Goal: Check status: Check status

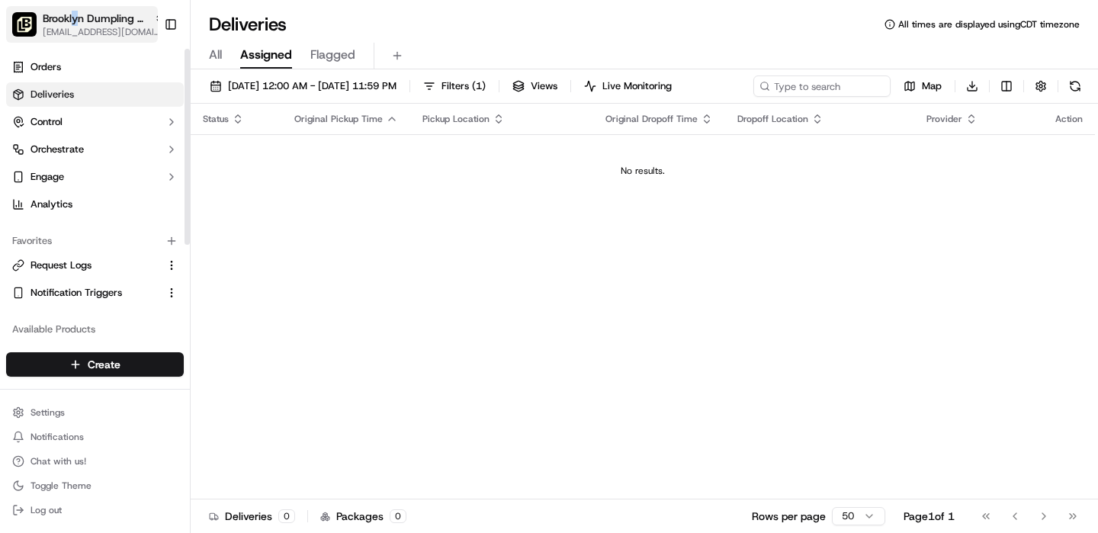
click at [75, 22] on span "Brooklyn Dumpling - [GEOGRAPHIC_DATA]" at bounding box center [95, 18] width 105 height 15
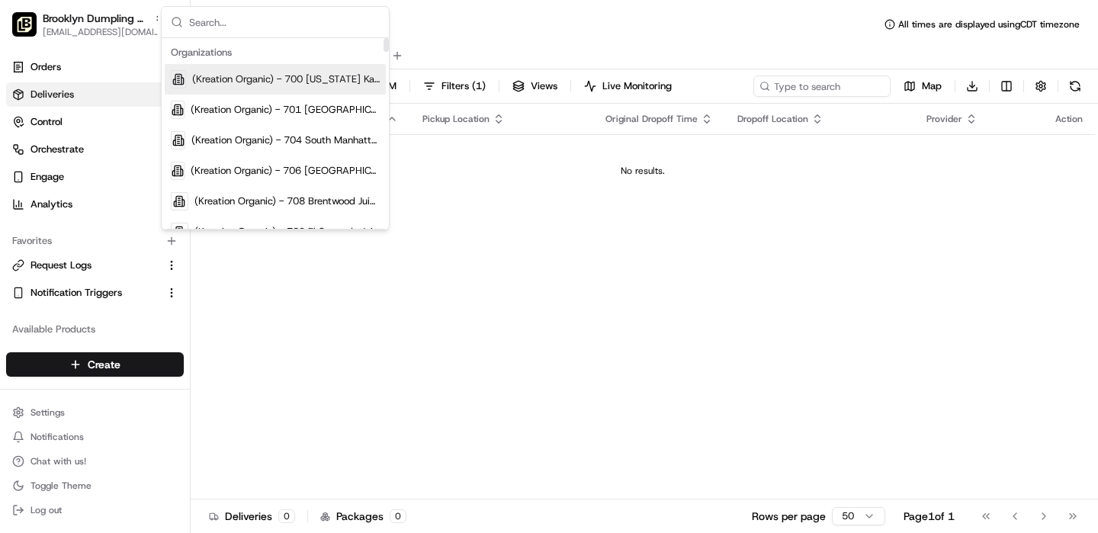
click at [242, 26] on input "text" at bounding box center [284, 22] width 191 height 30
type input "thi"
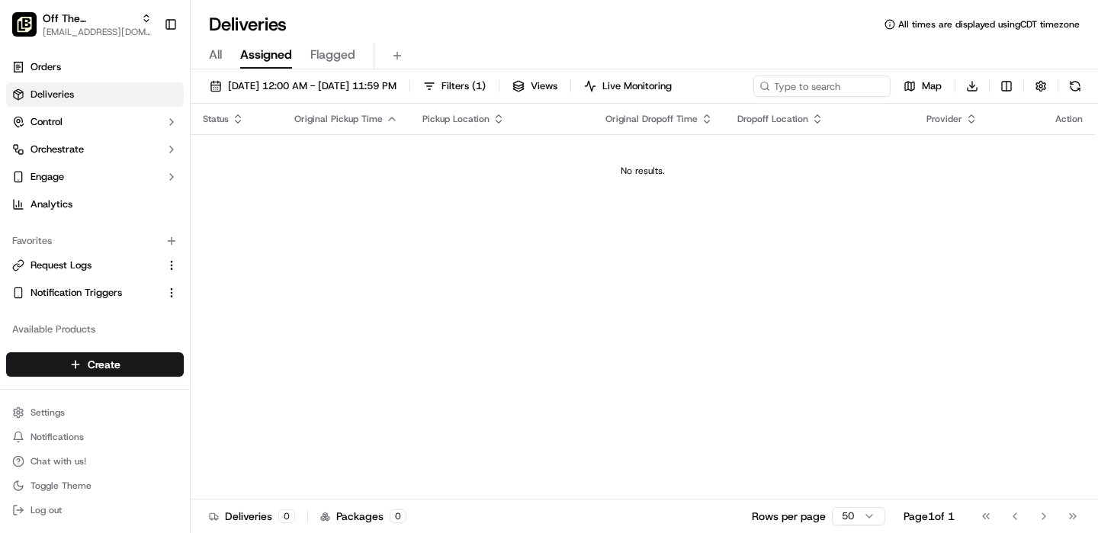
click at [215, 50] on span "All" at bounding box center [215, 55] width 13 height 18
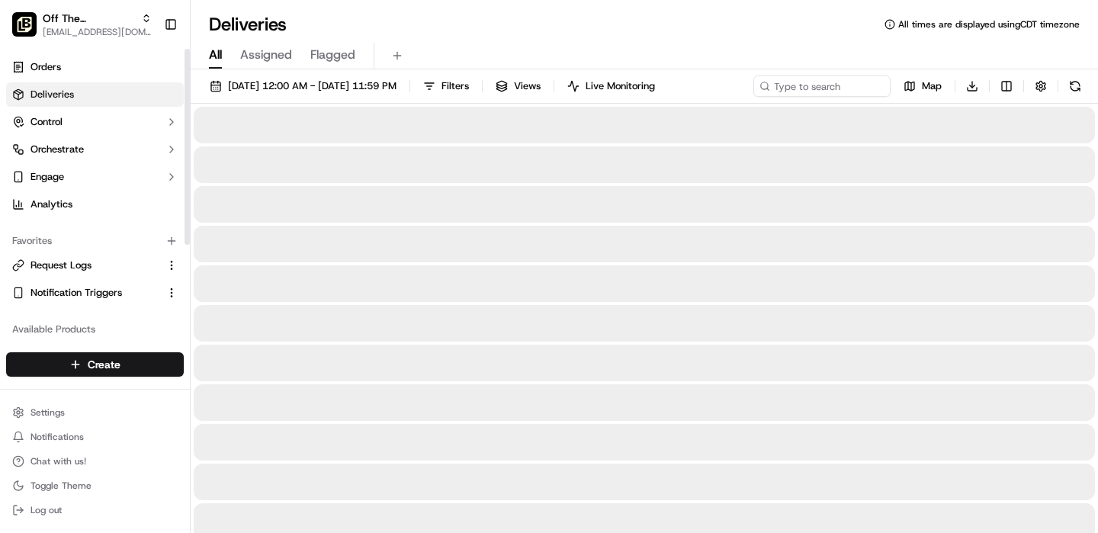
click at [79, 54] on div "Orders Deliveries Control Orchestrate Engage Analytics" at bounding box center [95, 136] width 190 height 174
click at [73, 74] on link "Orders" at bounding box center [95, 67] width 178 height 24
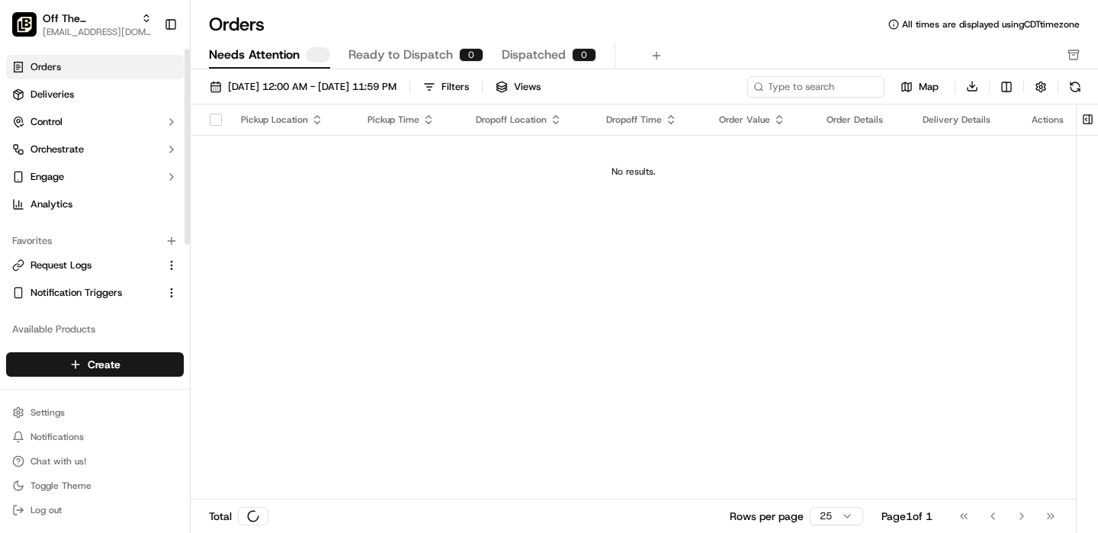
click at [280, 56] on span "Needs Attention" at bounding box center [254, 55] width 91 height 18
click at [233, 71] on div "09/01/2025 12:00 AM - 09/30/2025 11:59 PM Filters Views Map Download Pickup Loc…" at bounding box center [644, 306] width 907 height 474
click at [246, 59] on span "Needs Attention" at bounding box center [254, 55] width 91 height 18
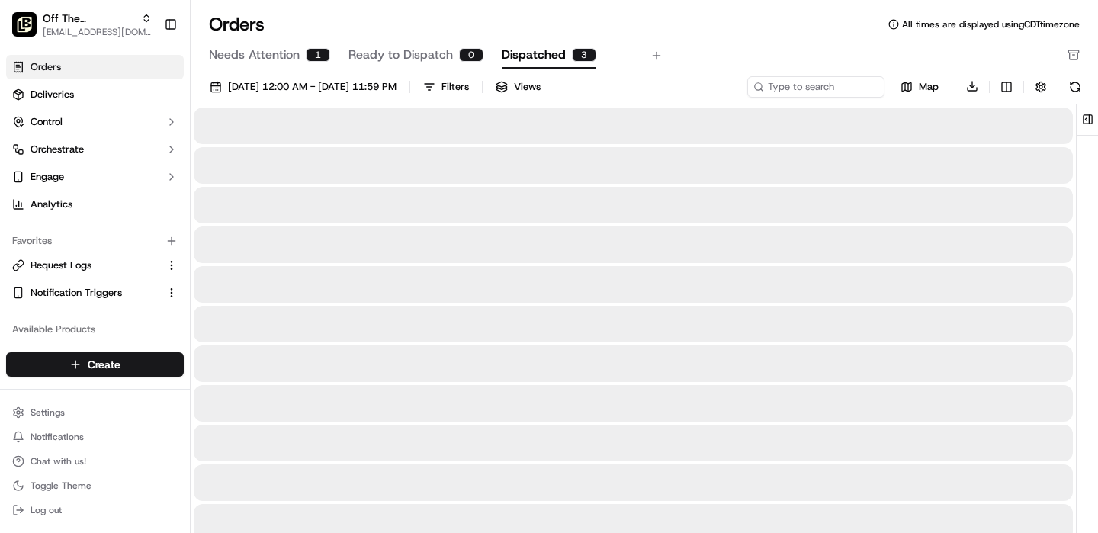
click at [502, 55] on span "Dispatched" at bounding box center [534, 55] width 64 height 18
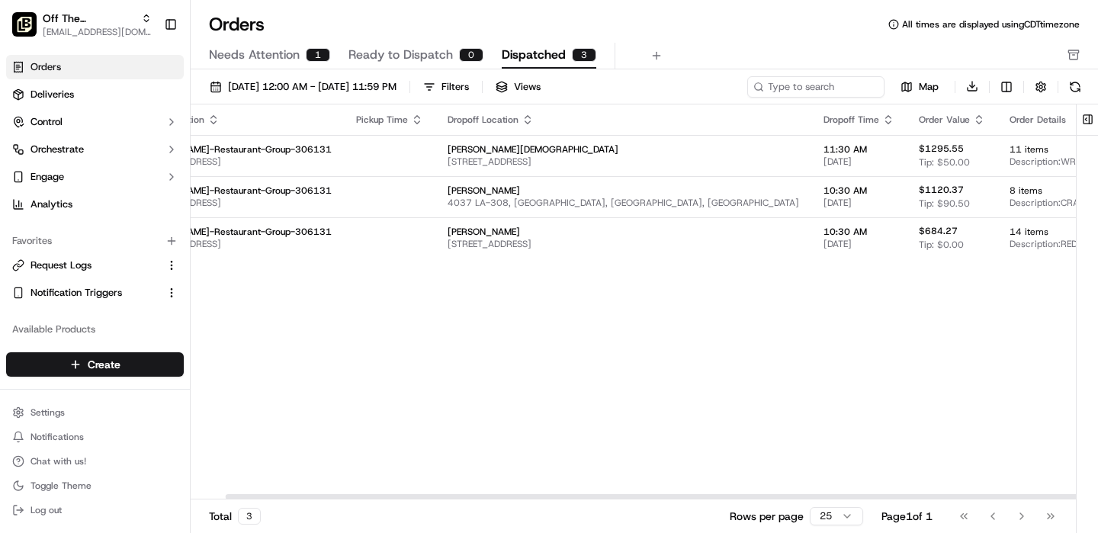
scroll to position [0, 103]
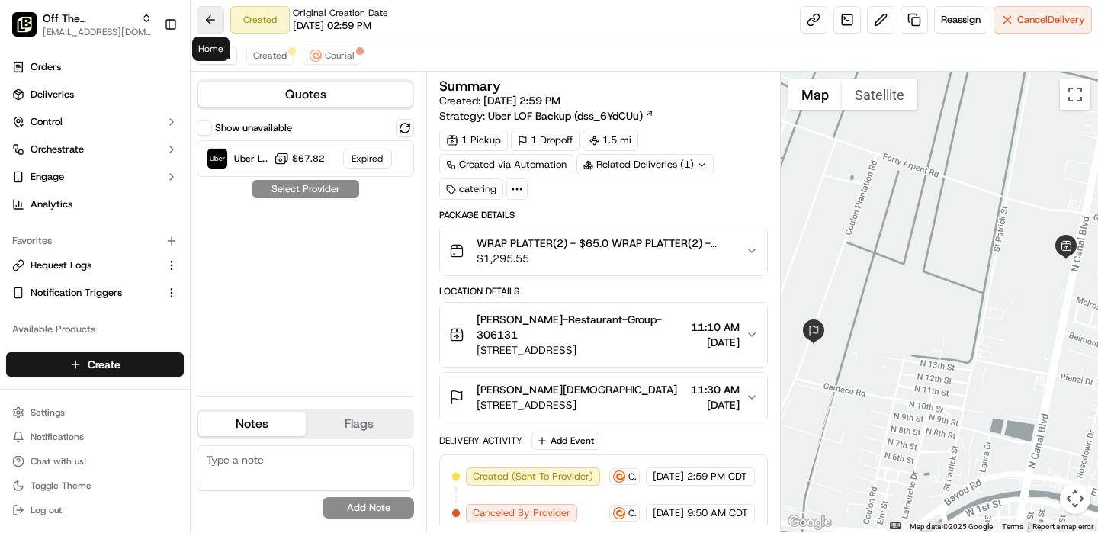
click at [201, 32] on body "Off The Hook - Thibodaux onboard@lunchbox.io Toggle Sidebar Orders Deliveries C…" at bounding box center [549, 266] width 1098 height 533
click at [213, 27] on button at bounding box center [210, 19] width 27 height 27
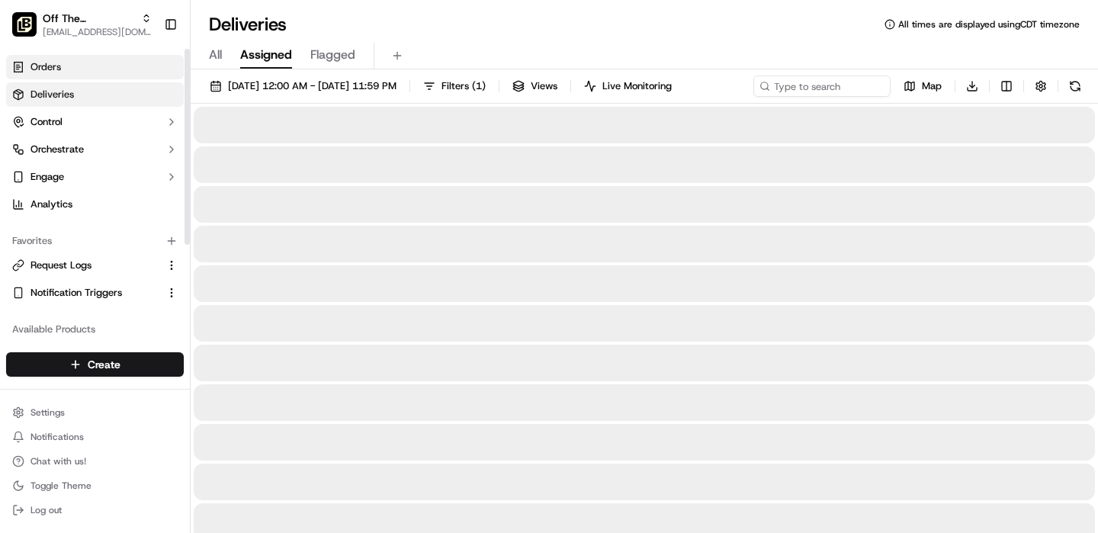
click at [111, 68] on link "Orders" at bounding box center [95, 67] width 178 height 24
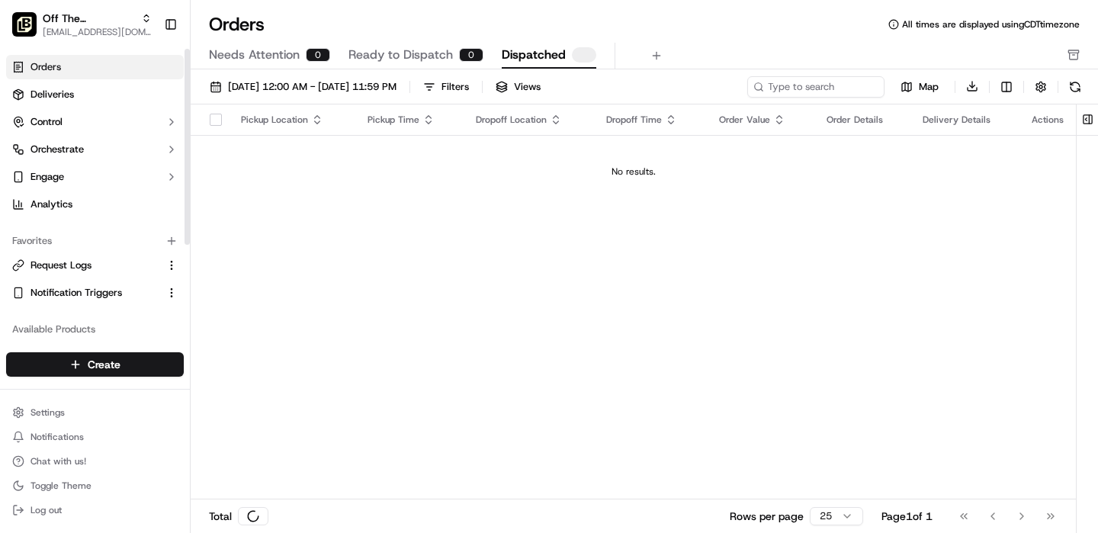
click at [546, 58] on span "Dispatched" at bounding box center [534, 55] width 64 height 18
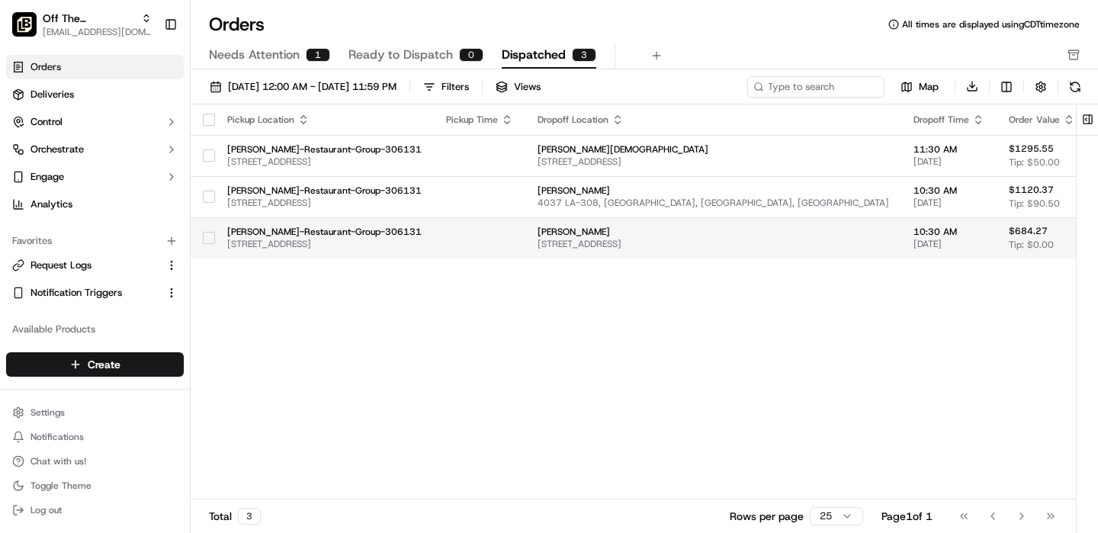
scroll to position [0, 103]
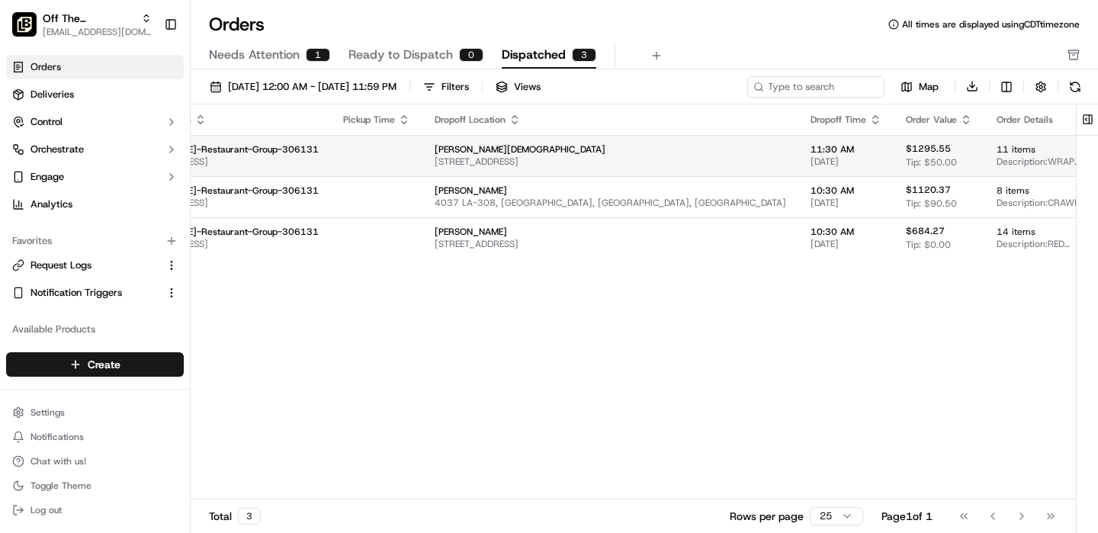
click at [479, 166] on span "244 LA-3266, Thibodaux, LA 70301, USA" at bounding box center [610, 162] width 351 height 12
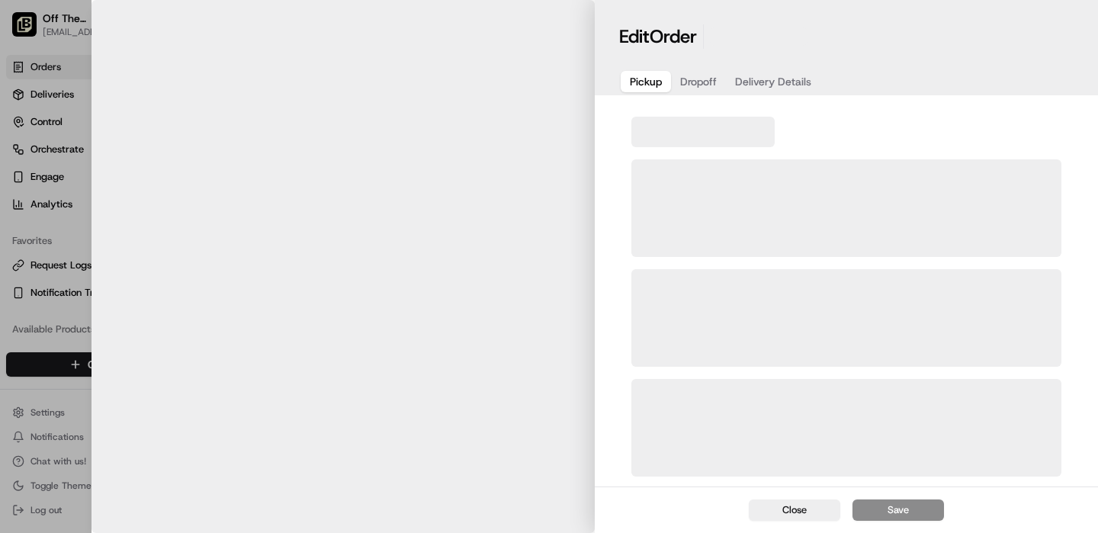
click at [740, 88] on span "Delivery Details" at bounding box center [773, 81] width 76 height 15
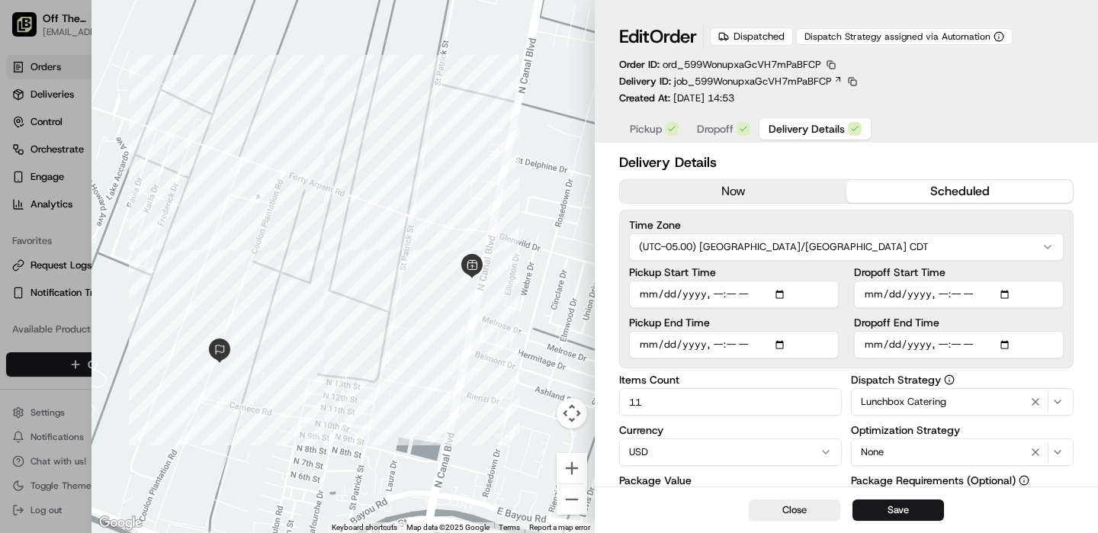
click at [715, 133] on span "Dropoff" at bounding box center [715, 128] width 37 height 15
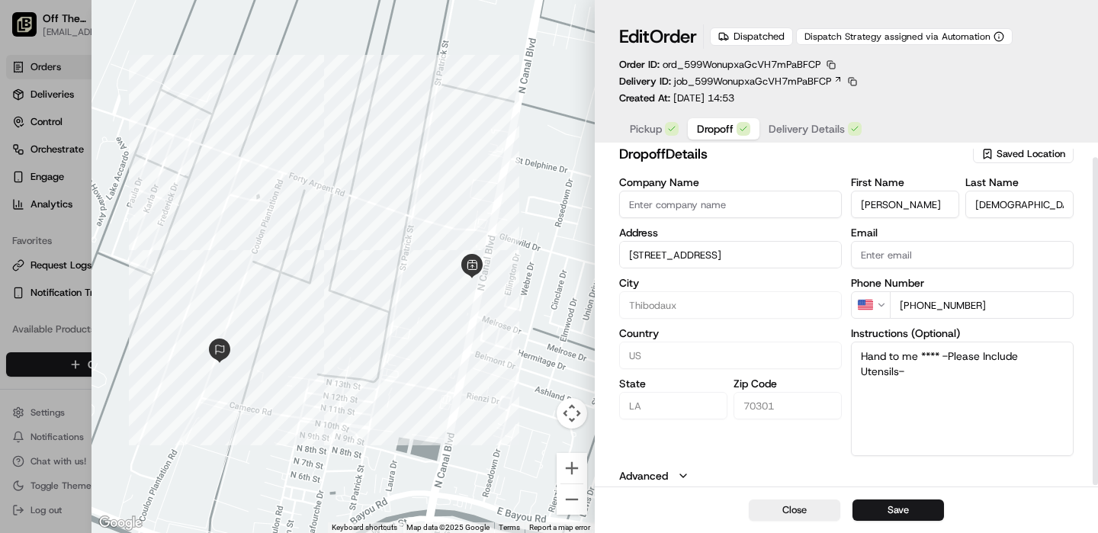
scroll to position [0, 0]
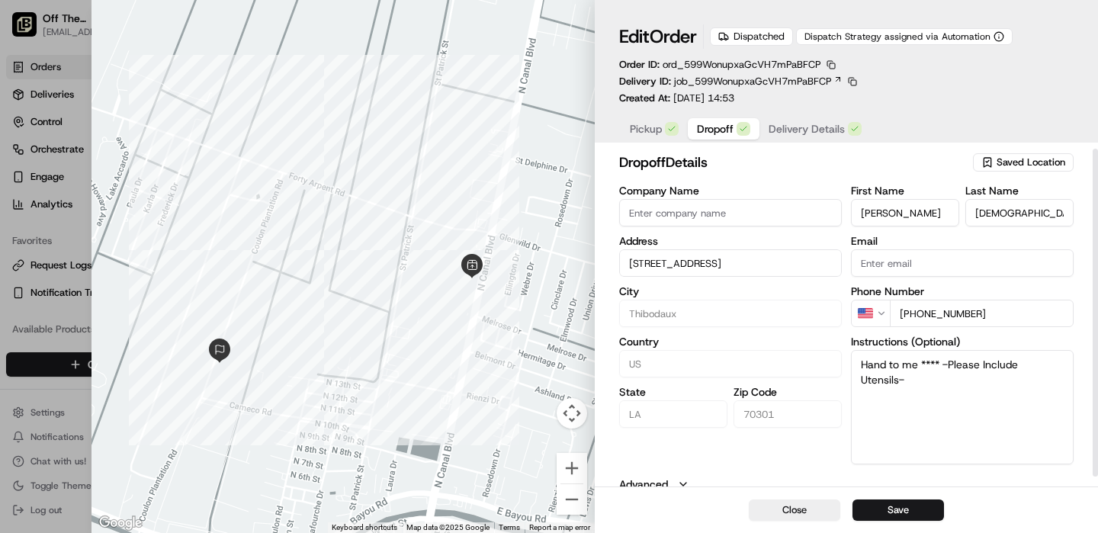
click at [782, 132] on span "Delivery Details" at bounding box center [807, 128] width 76 height 15
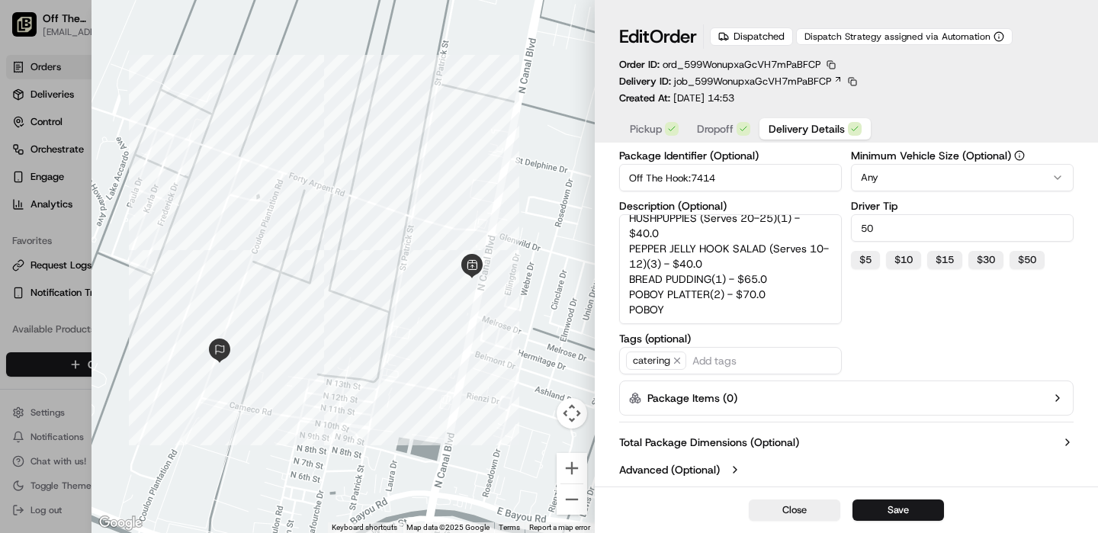
scroll to position [102, 0]
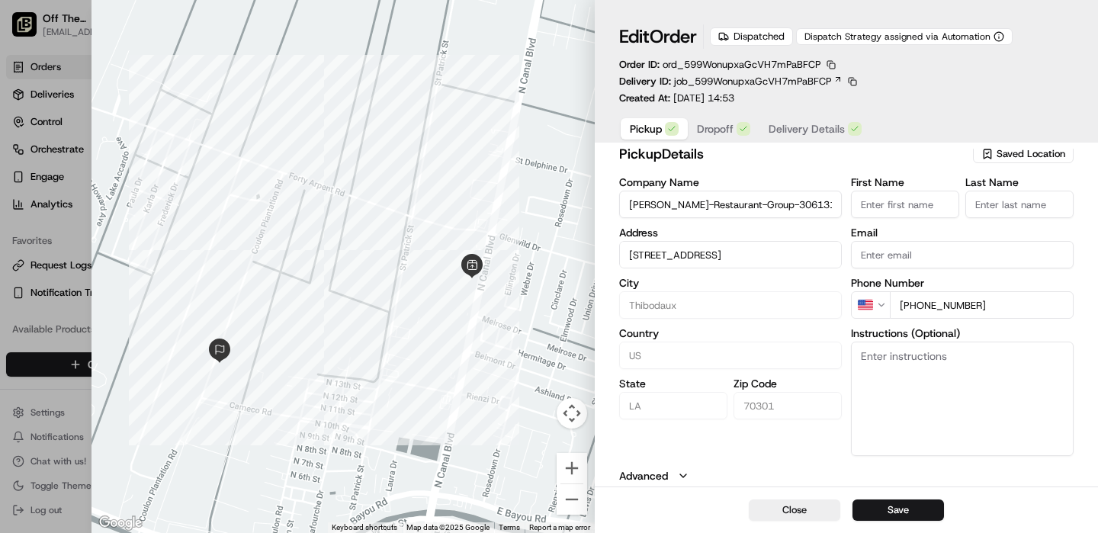
click at [645, 133] on span "Pickup" at bounding box center [646, 128] width 32 height 15
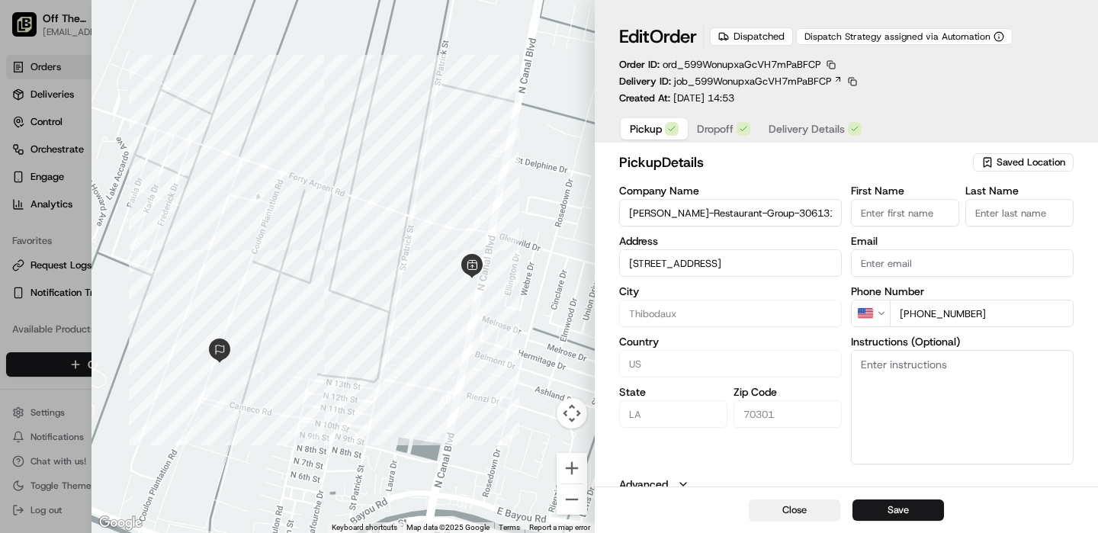
click at [784, 511] on button "Close" at bounding box center [794, 509] width 91 height 21
type input "+1"
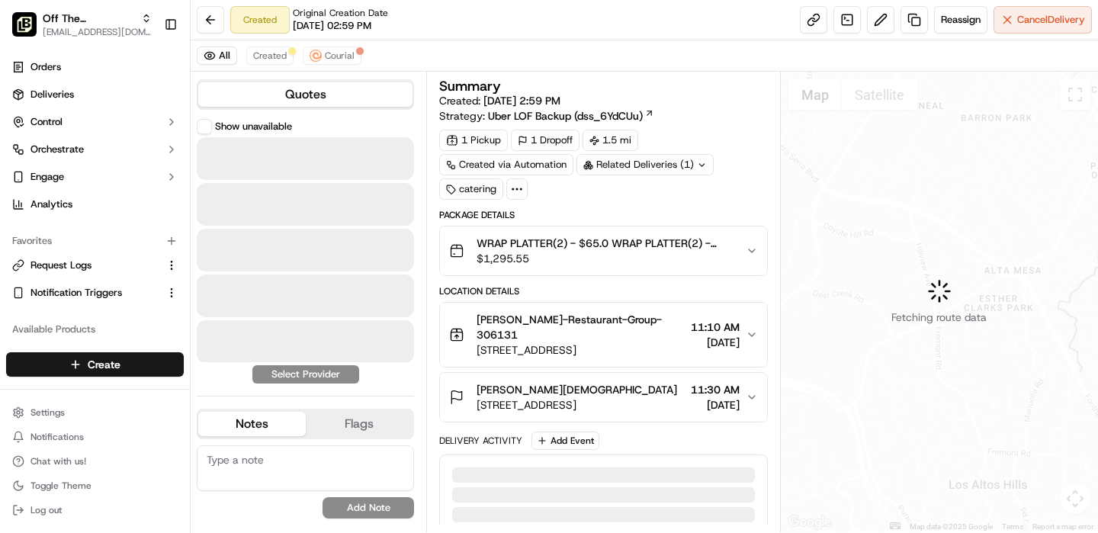
click at [711, 124] on div "Summary Created: 08/29/2025 2:59 PM Strategy: Uber LOF Backup (dss_6YdCUu) 1 Pi…" at bounding box center [603, 139] width 328 height 120
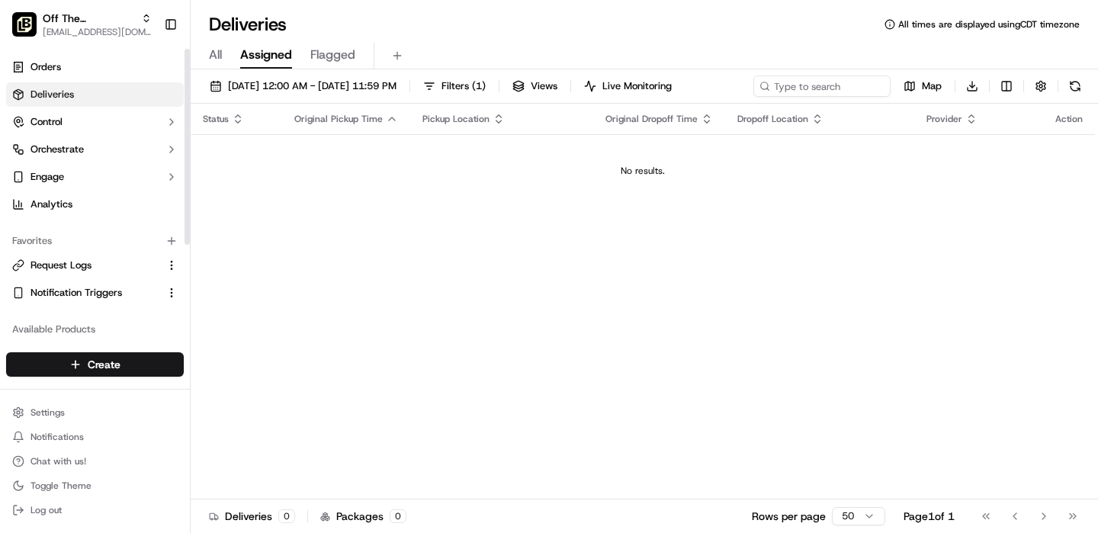
click at [114, 4] on div "Off The Hook - Thibodaux onboard@lunchbox.io Toggle Sidebar" at bounding box center [95, 24] width 190 height 49
click at [114, 13] on span "Off The [PERSON_NAME]" at bounding box center [89, 18] width 92 height 15
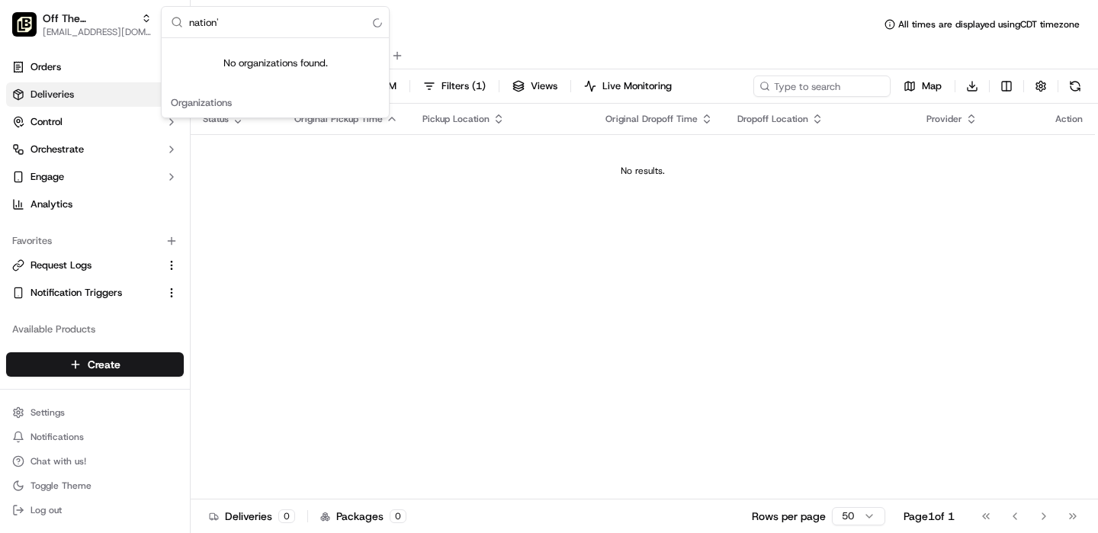
type input "nation"
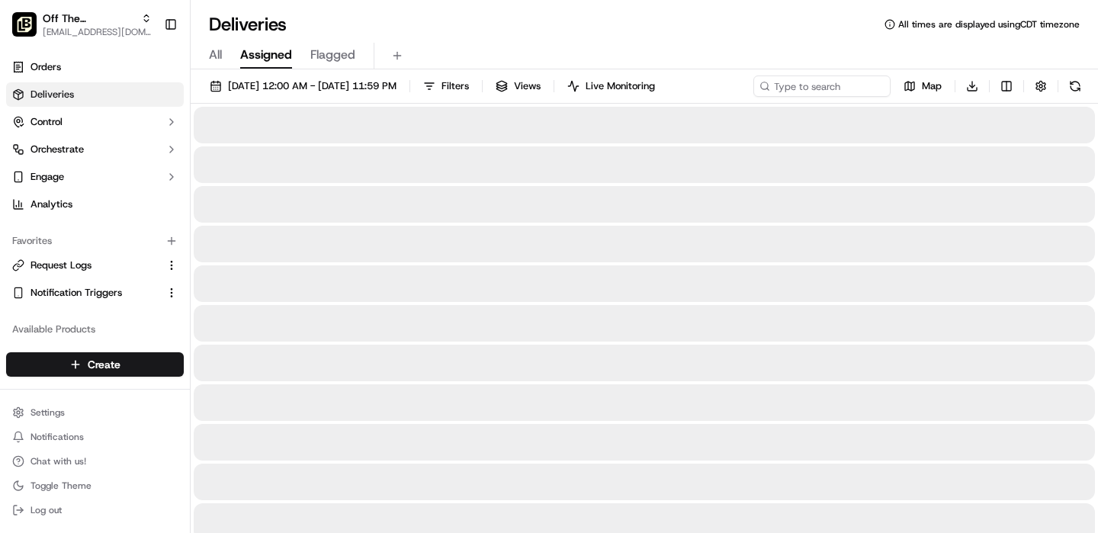
click at [158, 13] on div "Off The Hook - Thibodaux onboard@lunchbox.io Toggle Sidebar" at bounding box center [95, 24] width 178 height 37
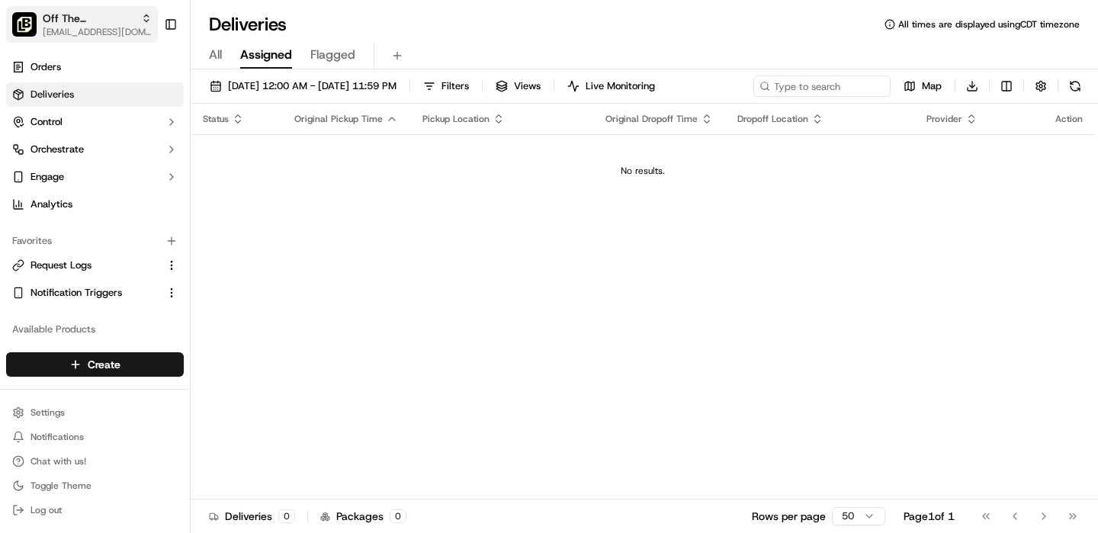
click at [133, 13] on span "Off The Hook - Thibodaux" at bounding box center [89, 18] width 92 height 15
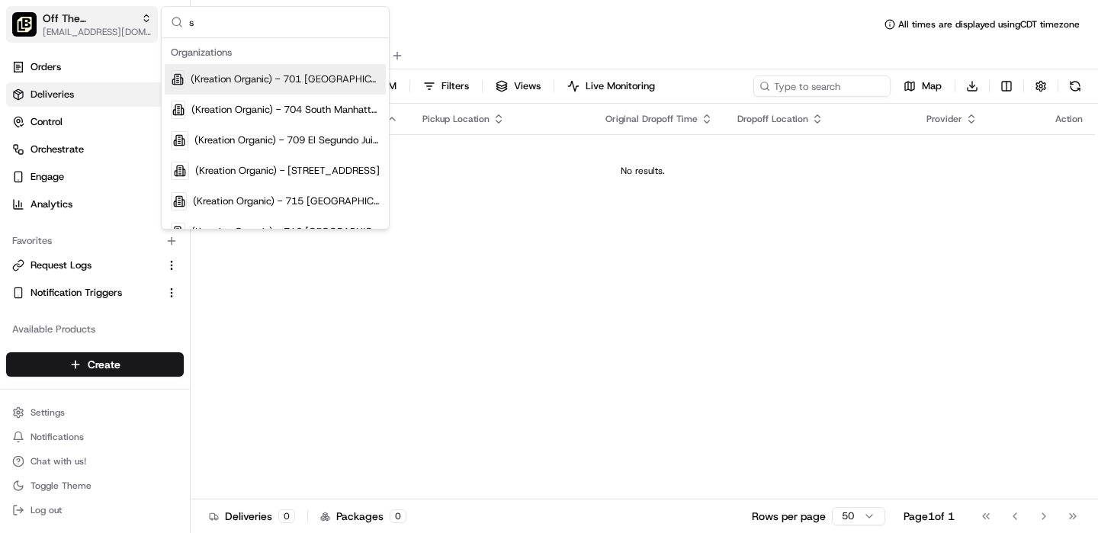
scroll to position [7887, 0]
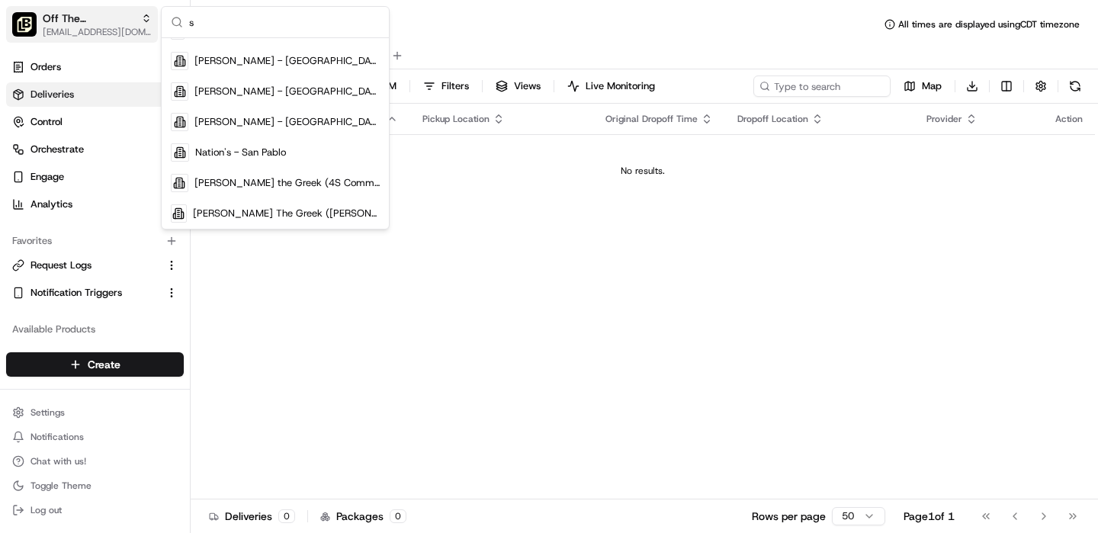
type input "sa"
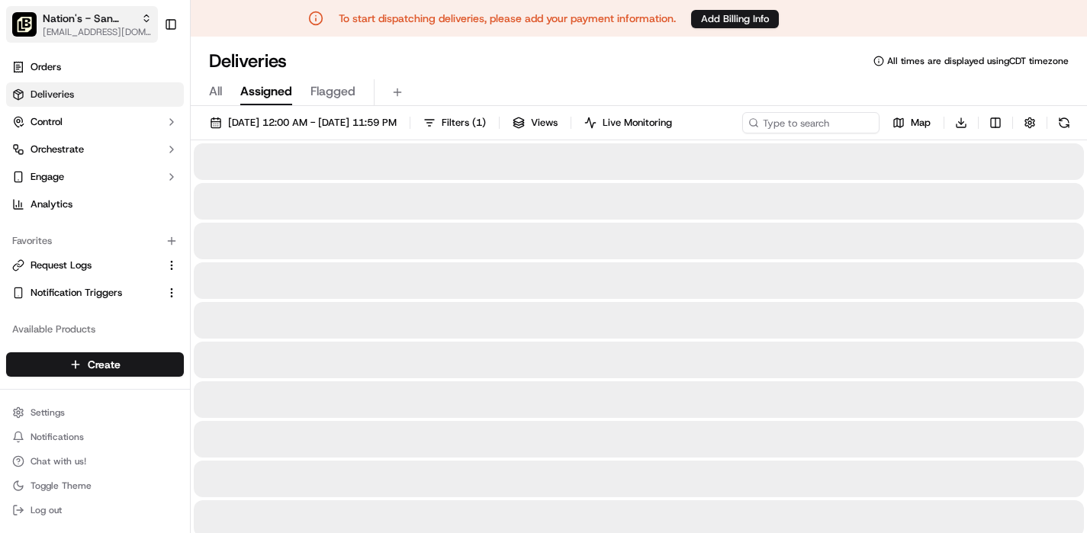
click at [132, 18] on span "Nation's - San Pablo" at bounding box center [89, 18] width 92 height 15
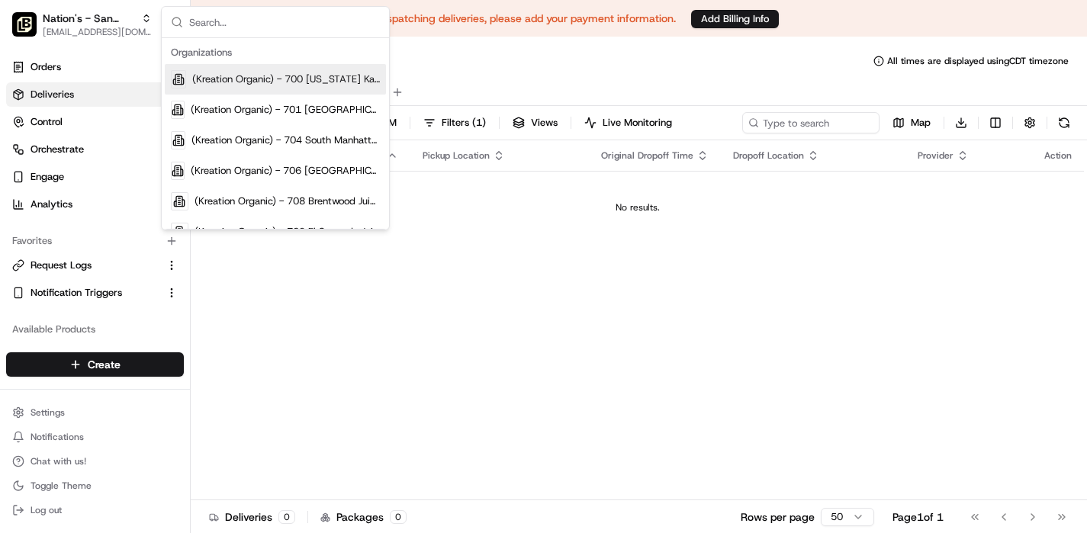
click at [482, 83] on div "All Assigned Flagged" at bounding box center [639, 92] width 896 height 27
